Goal: Task Accomplishment & Management: Manage account settings

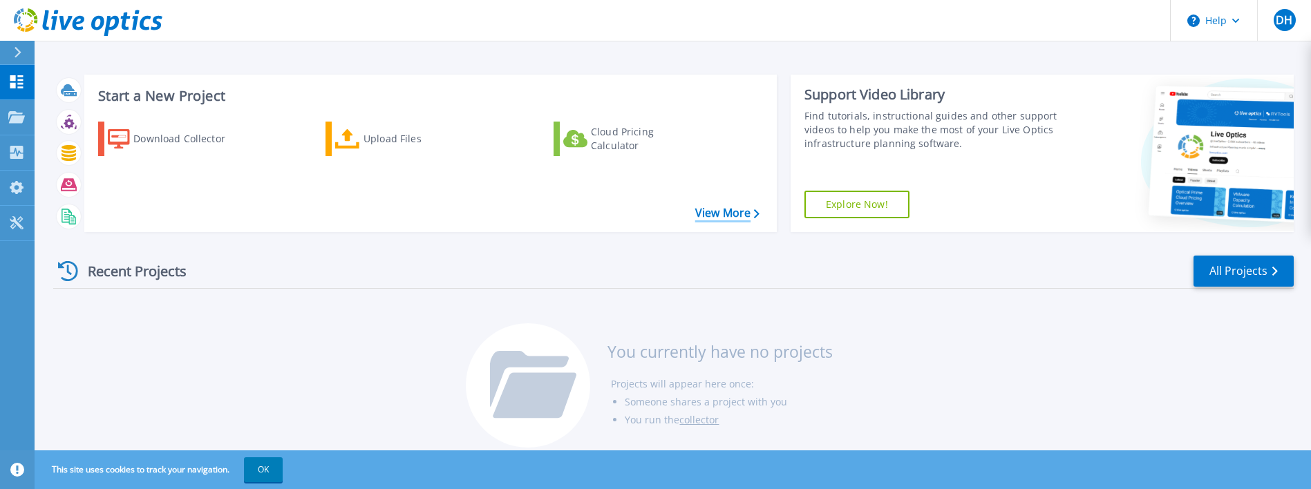
click at [715, 216] on link "View More" at bounding box center [727, 213] width 64 height 13
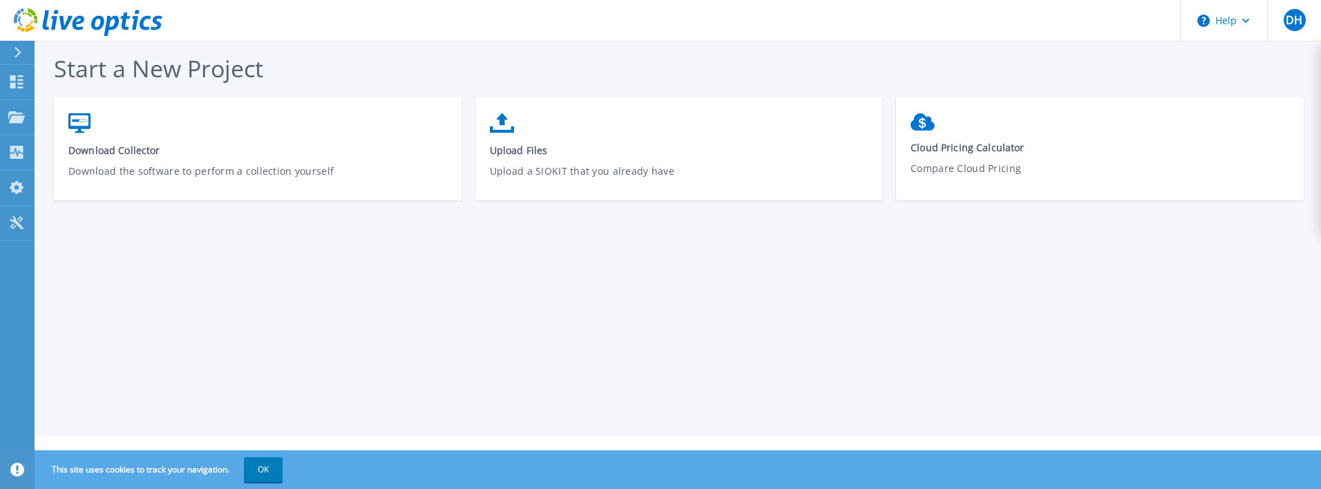
click at [13, 47] on div at bounding box center [23, 52] width 22 height 23
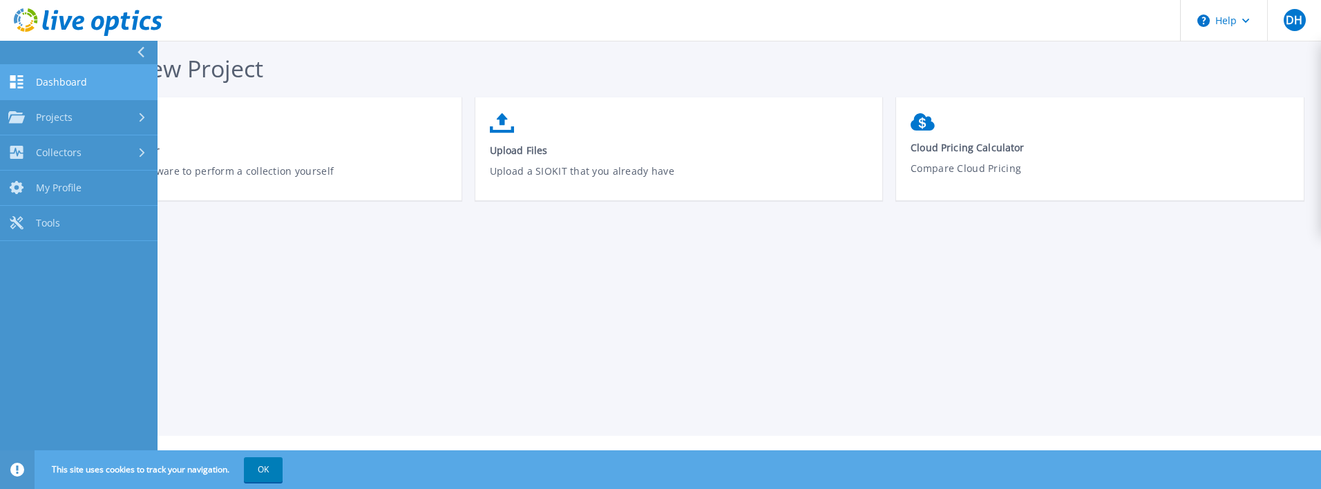
click at [72, 79] on span "Dashboard" at bounding box center [61, 82] width 51 height 12
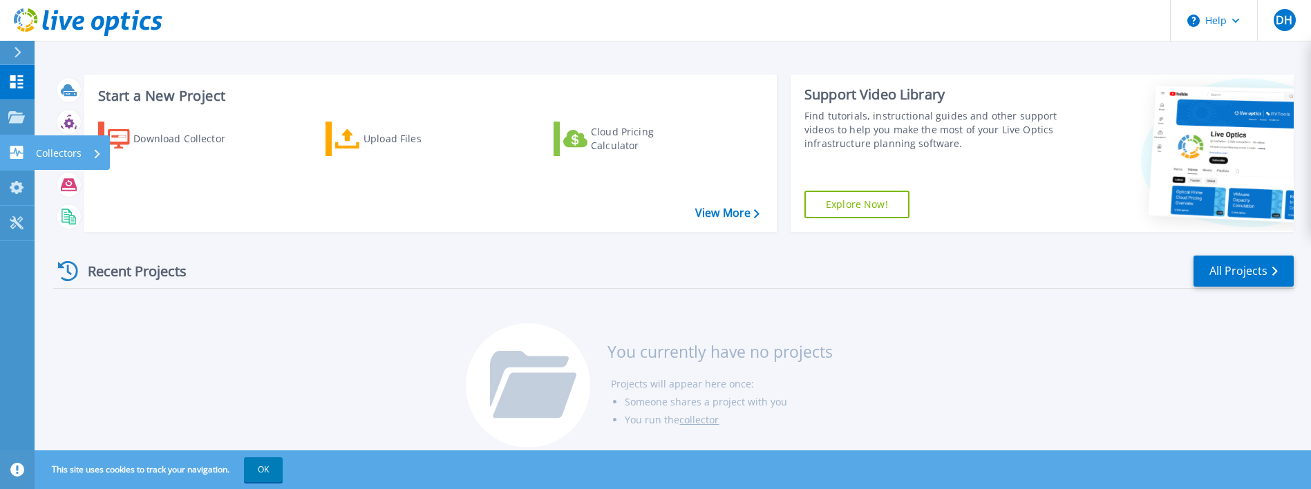
click at [19, 149] on icon at bounding box center [16, 152] width 13 height 13
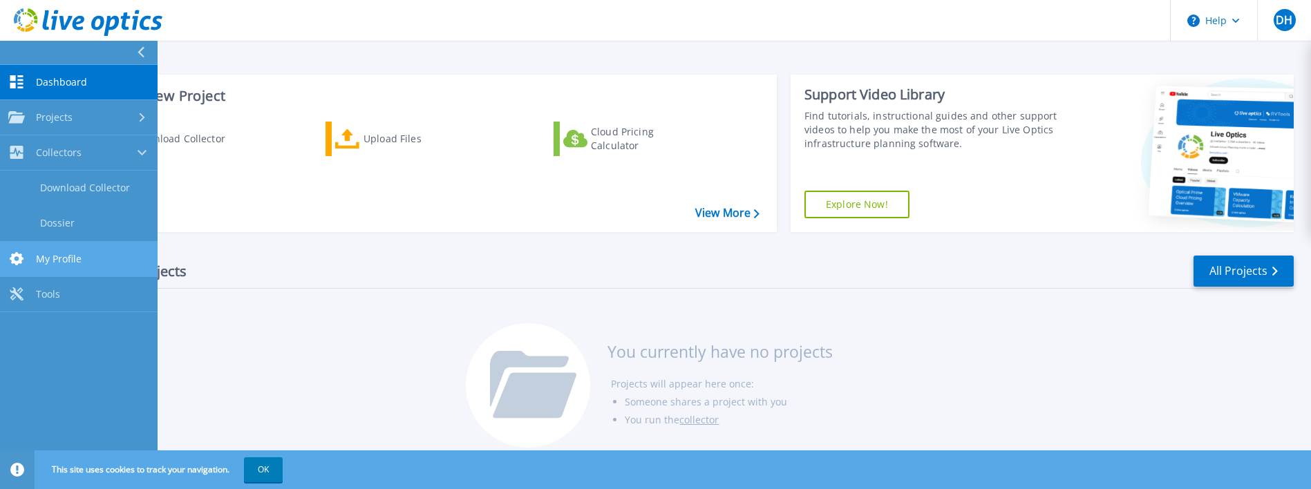
click at [63, 259] on span "My Profile" at bounding box center [59, 259] width 46 height 12
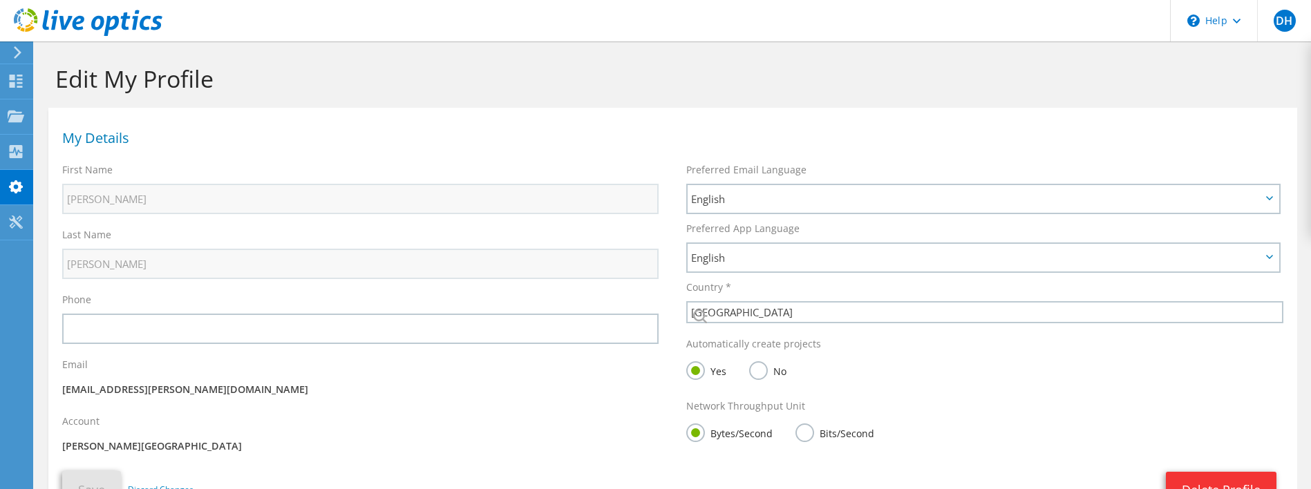
select select "224"
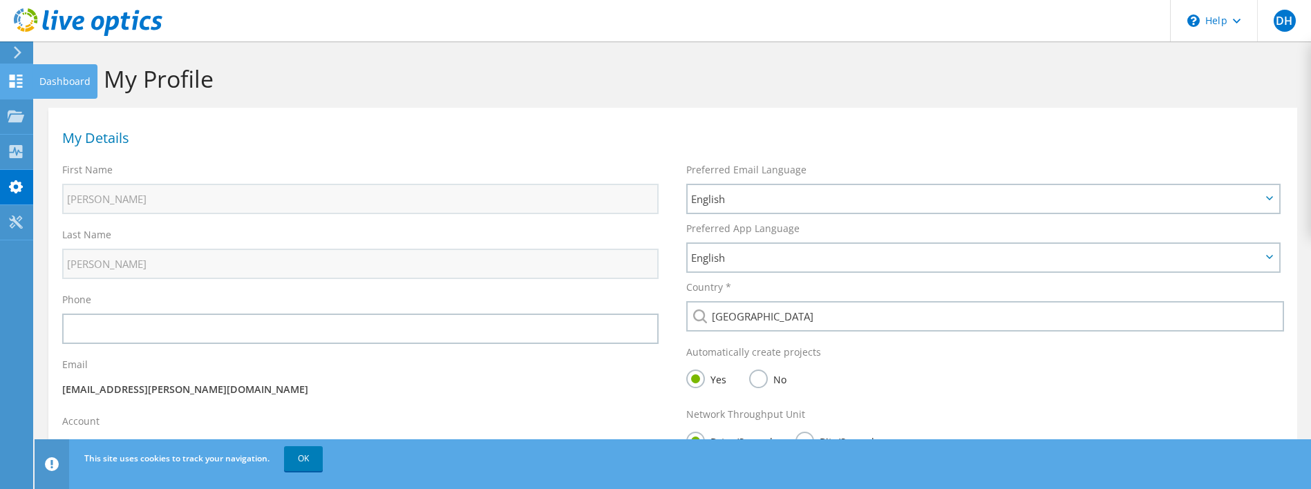
click at [18, 82] on icon at bounding box center [16, 81] width 17 height 13
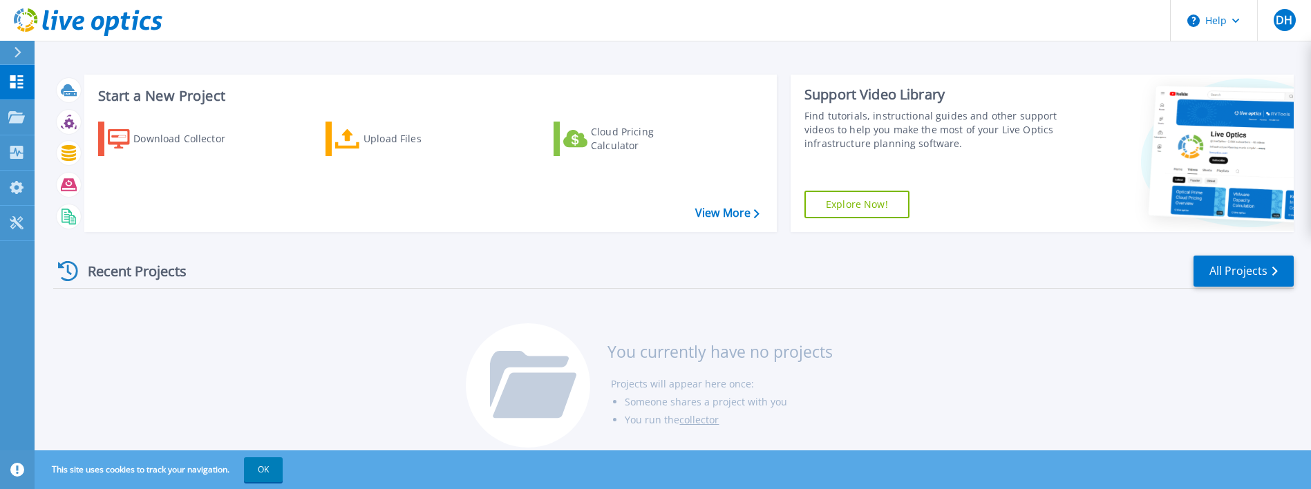
click at [15, 51] on icon at bounding box center [18, 52] width 8 height 11
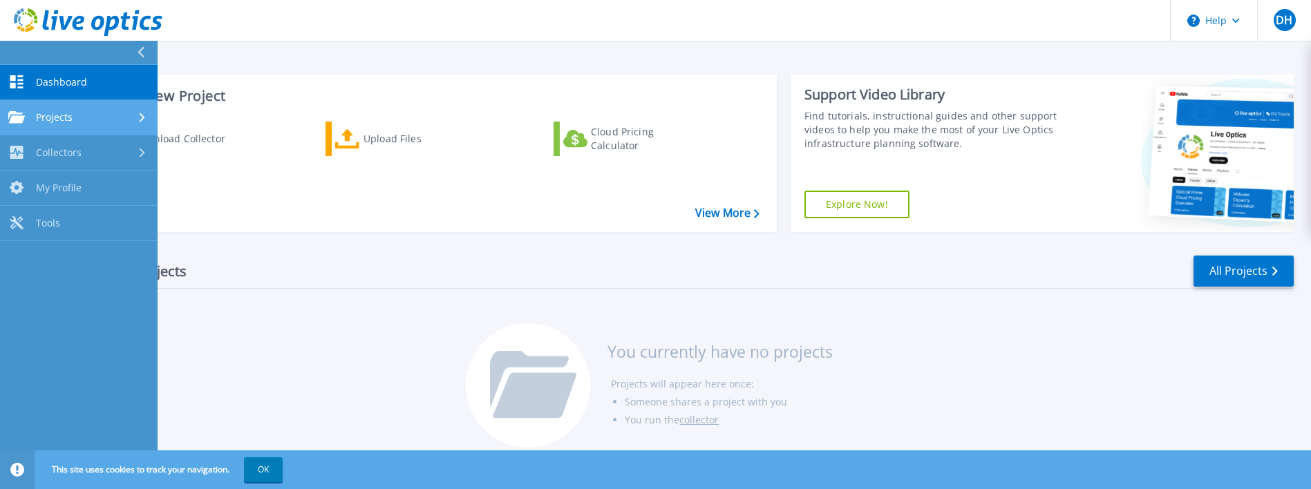
click at [152, 111] on link "Projects Projects" at bounding box center [79, 117] width 158 height 35
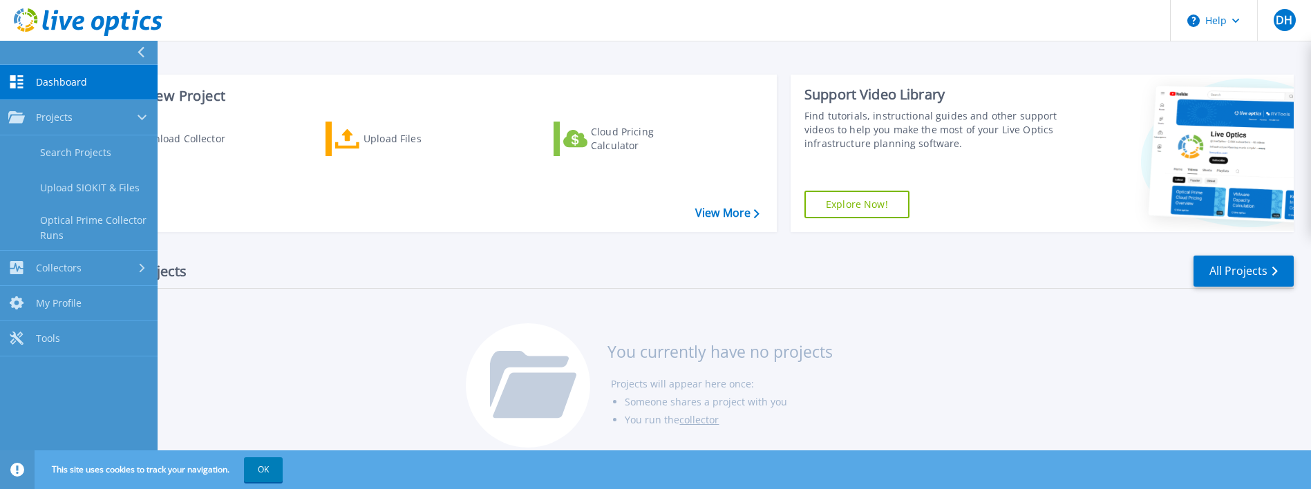
click at [299, 57] on div "Start a New Project Download Collector Upload Files Cloud Pricing Calculator Vi…" at bounding box center [673, 231] width 1276 height 462
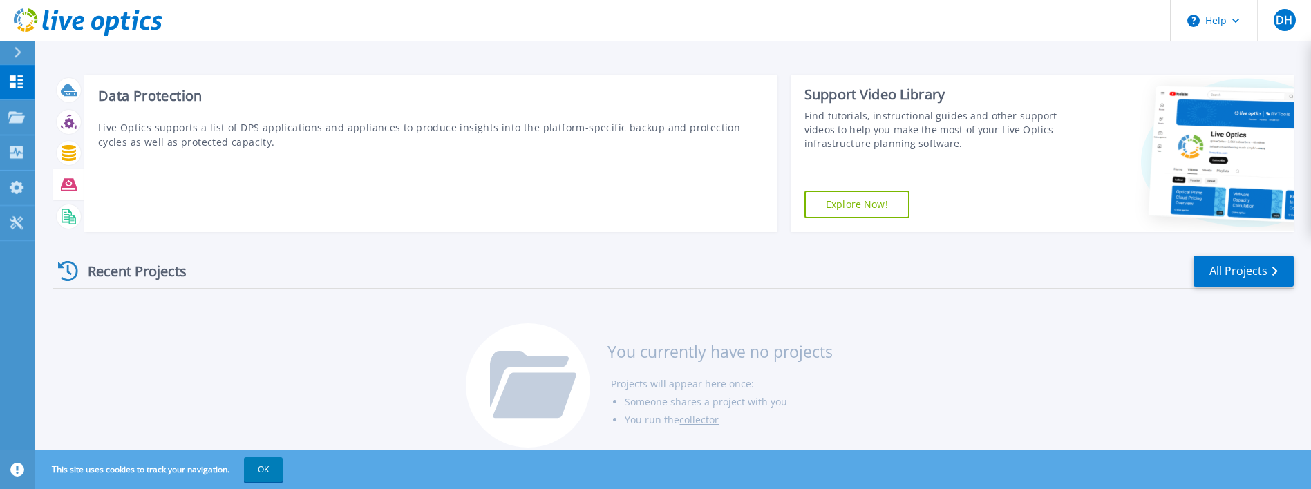
click at [66, 186] on icon at bounding box center [69, 184] width 16 height 12
